Goal: Task Accomplishment & Management: Complete application form

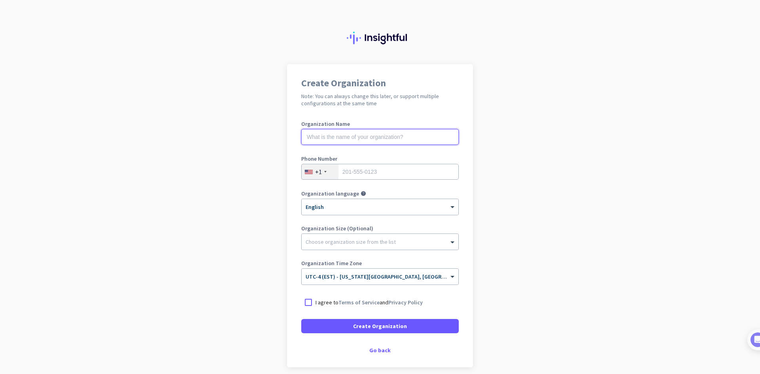
click at [348, 143] on input "text" at bounding box center [380, 137] width 158 height 16
type input "hellcall"
click at [321, 174] on div "+1" at bounding box center [320, 171] width 37 height 15
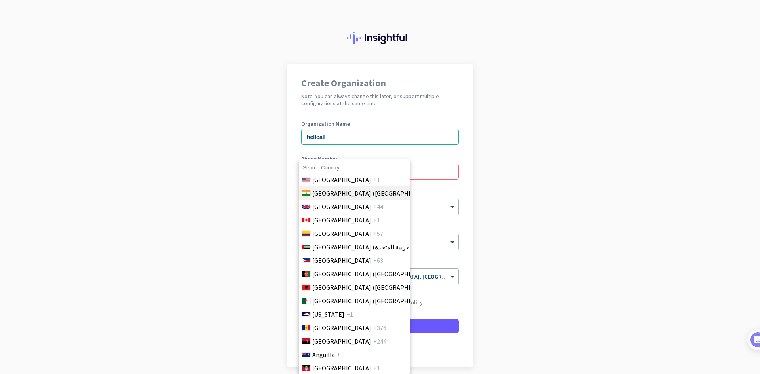
click at [330, 190] on span "[GEOGRAPHIC_DATA] ([GEOGRAPHIC_DATA])" at bounding box center [374, 193] width 124 height 10
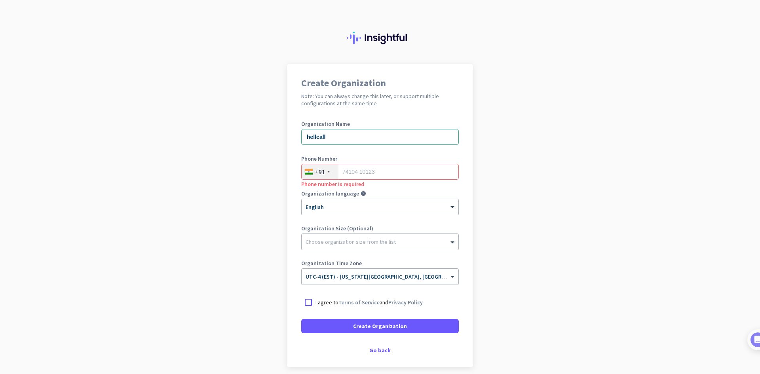
click at [327, 172] on div at bounding box center [328, 172] width 2 height 2
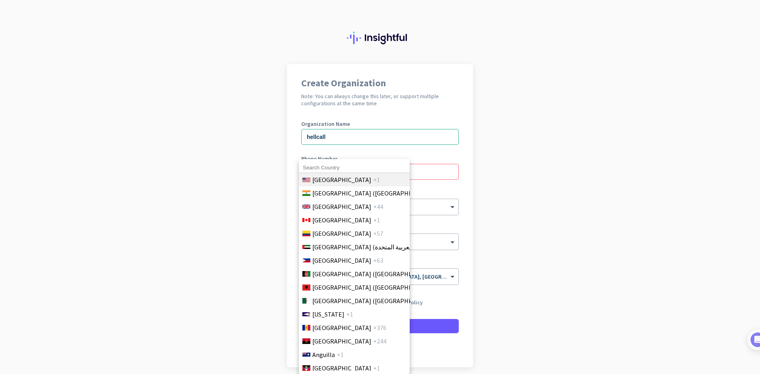
click at [341, 179] on span "[GEOGRAPHIC_DATA]" at bounding box center [341, 180] width 59 height 10
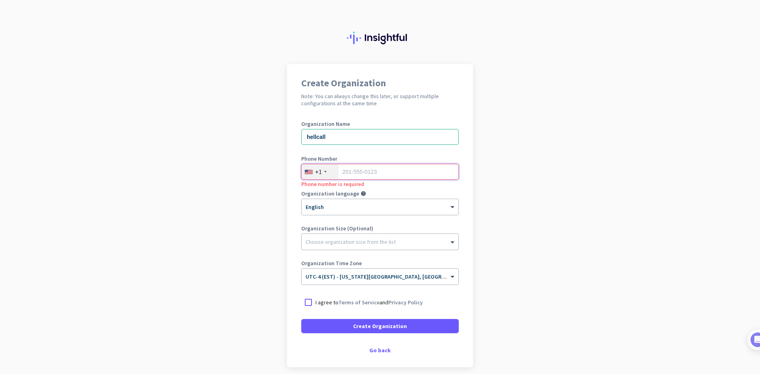
click at [380, 175] on input "tel" at bounding box center [380, 172] width 158 height 16
paste input "13322076524"
type input "13322076524"
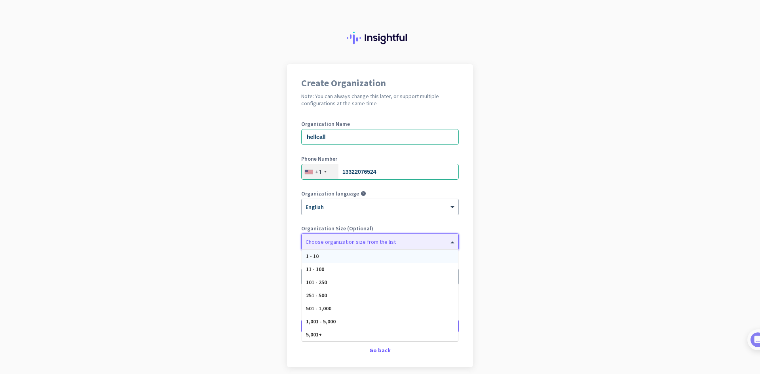
click at [333, 242] on div at bounding box center [380, 240] width 157 height 8
click at [327, 257] on div "1 - 10" at bounding box center [380, 256] width 156 height 13
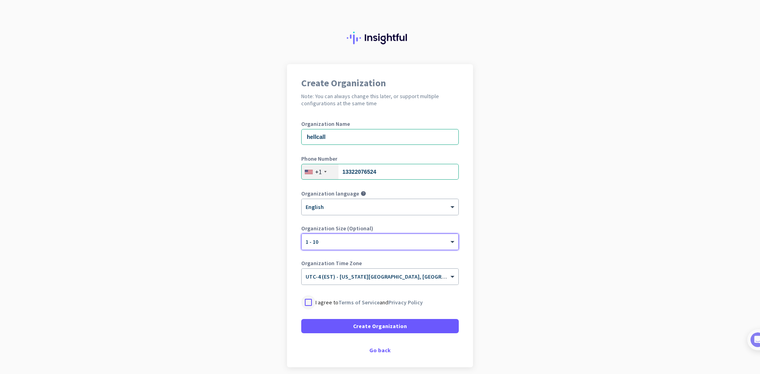
click at [306, 305] on div at bounding box center [308, 302] width 14 height 14
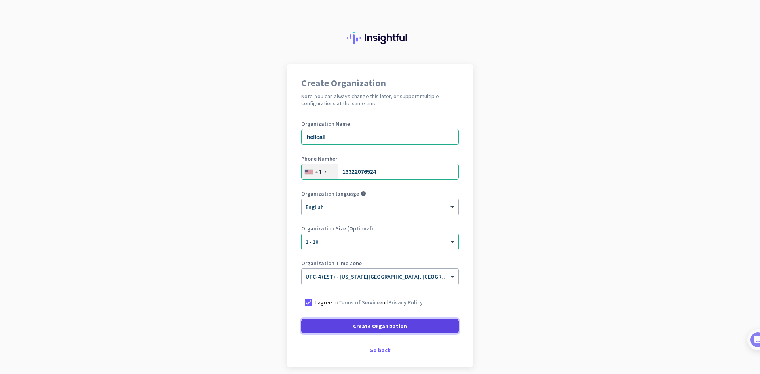
click at [373, 321] on span at bounding box center [380, 326] width 158 height 19
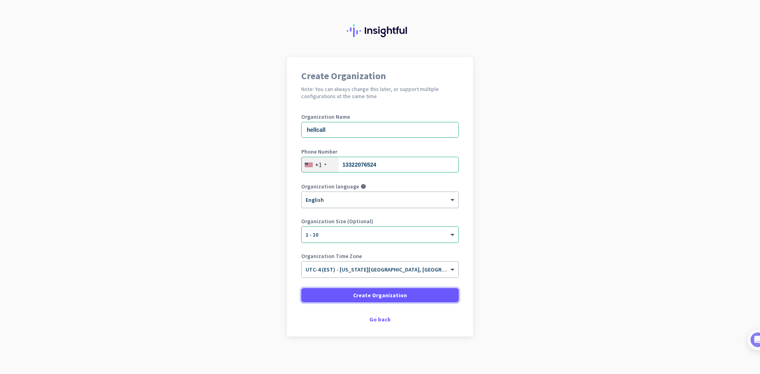
scroll to position [9, 0]
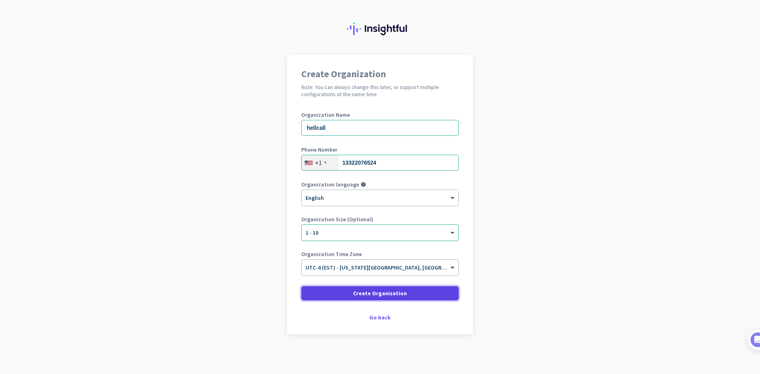
click at [397, 297] on span "Create Organization" at bounding box center [380, 293] width 54 height 8
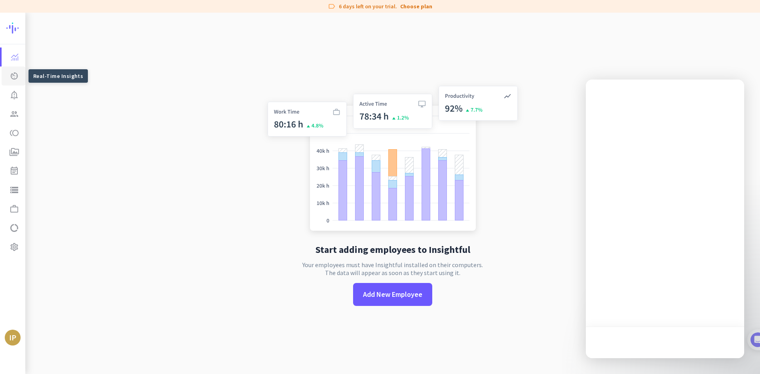
click at [14, 80] on icon "av_timer" at bounding box center [15, 76] width 10 height 10
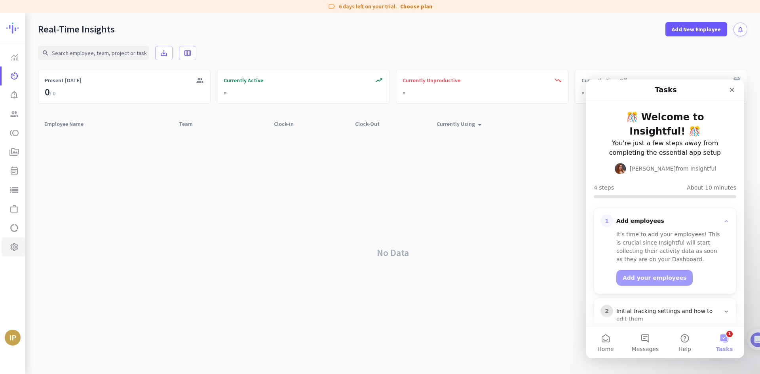
click at [18, 248] on icon "settings" at bounding box center [15, 247] width 10 height 10
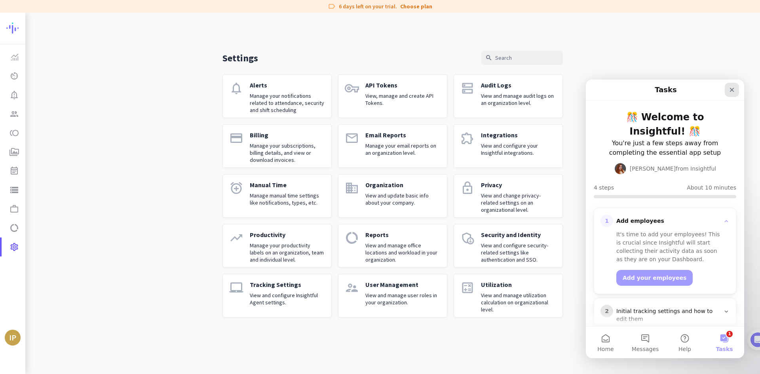
click at [738, 89] on div "Close" at bounding box center [732, 90] width 14 height 14
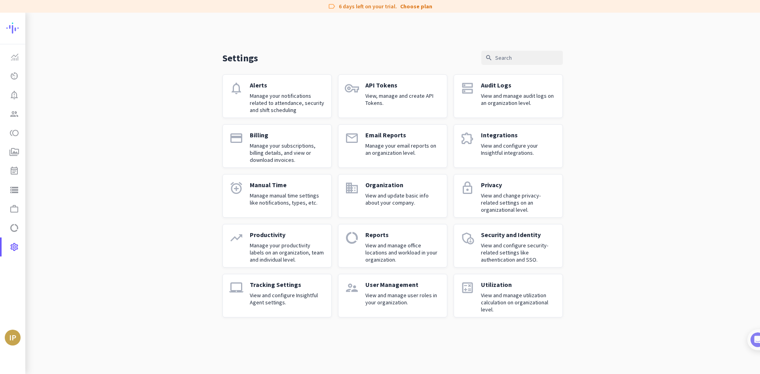
click at [542, 142] on div "Integrations View and configure your Insightful integrations." at bounding box center [518, 146] width 75 height 30
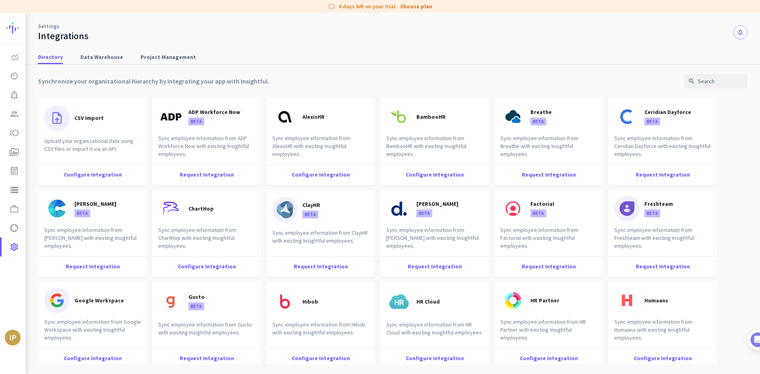
click at [348, 78] on div "Synchronize your organizational hierarchy by integrating your app with Insightf…" at bounding box center [392, 81] width 709 height 14
click at [385, 85] on div "Synchronize your organizational hierarchy by integrating your app with Insightf…" at bounding box center [392, 81] width 709 height 14
click at [401, 87] on div "Synchronize your organizational hierarchy by integrating your app with Insightf…" at bounding box center [392, 81] width 709 height 14
click at [150, 55] on span "Project Management" at bounding box center [168, 57] width 55 height 8
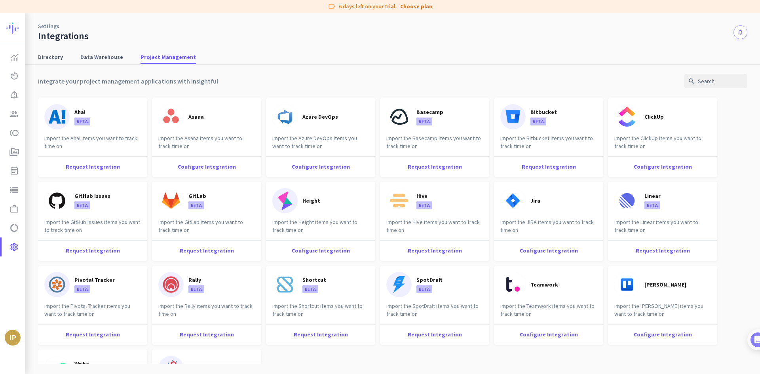
click at [420, 75] on div "Integrate your project management applications with Insightful search" at bounding box center [392, 81] width 709 height 14
click at [325, 164] on div "Configure Integration" at bounding box center [320, 166] width 109 height 21
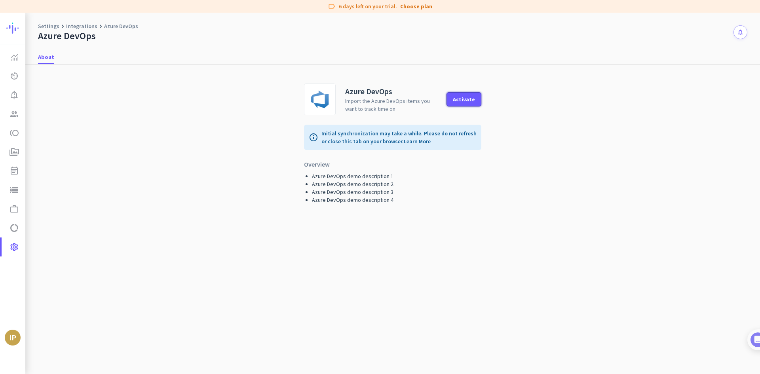
click at [454, 97] on button "Activate" at bounding box center [464, 99] width 35 height 14
click at [634, 152] on div "Azure DevOps Import the Azure DevOps items you want to track time on Activate i…" at bounding box center [392, 220] width 709 height 310
click at [192, 198] on div "Azure DevOps Import the Azure DevOps items you want to track time on Activate i…" at bounding box center [392, 220] width 709 height 310
click at [467, 95] on button "Activate" at bounding box center [464, 99] width 35 height 14
click at [222, 124] on div "Azure DevOps Import the Azure DevOps items you want to track time on Activate i…" at bounding box center [392, 220] width 709 height 310
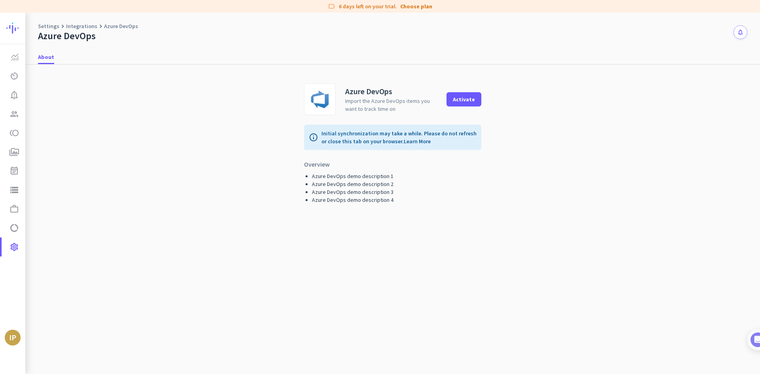
click at [536, 163] on div "Azure DevOps Import the Azure DevOps items you want to track time on Activate i…" at bounding box center [392, 220] width 709 height 310
click at [475, 99] on button "Activate" at bounding box center [464, 99] width 35 height 14
click at [526, 237] on div "Azure DevOps Import the Azure DevOps items you want to track time on Activate i…" at bounding box center [392, 220] width 709 height 310
click at [472, 103] on button "Activate" at bounding box center [464, 99] width 35 height 14
click at [470, 219] on div "Azure DevOps Import the Azure DevOps items you want to track time on Activate i…" at bounding box center [393, 217] width 196 height 287
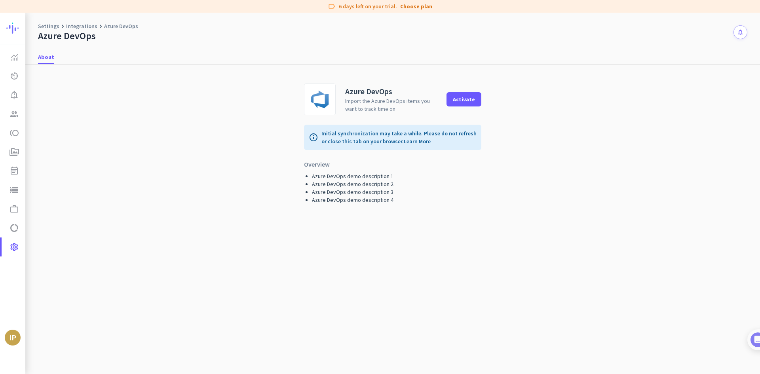
click at [477, 226] on div "Azure DevOps Import the Azure DevOps items you want to track time on Activate i…" at bounding box center [393, 217] width 196 height 287
click at [620, 118] on div "Azure DevOps Import the Azure DevOps items you want to track time on Activate i…" at bounding box center [392, 220] width 709 height 310
click at [433, 202] on li "Azure DevOps demo description 4" at bounding box center [396, 200] width 169 height 8
click at [463, 243] on div "Azure DevOps Import the Azure DevOps items you want to track time on Activate i…" at bounding box center [393, 217] width 196 height 287
click at [692, 141] on div "Azure DevOps Import the Azure DevOps items you want to track time on Activate i…" at bounding box center [392, 220] width 709 height 310
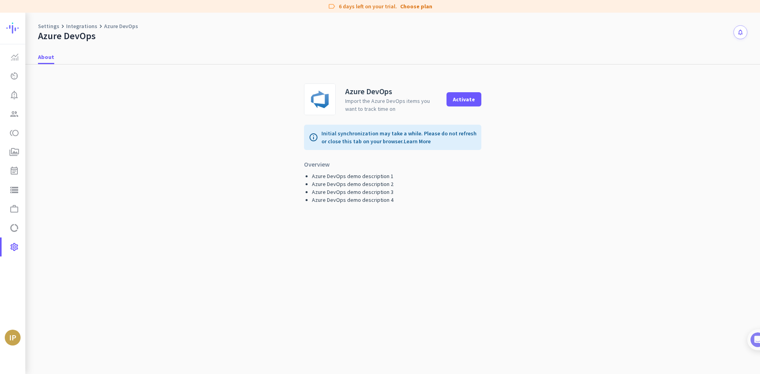
click at [613, 273] on div "Azure DevOps Import the Azure DevOps items you want to track time on Activate i…" at bounding box center [392, 220] width 709 height 310
